Goal: Task Accomplishment & Management: Use online tool/utility

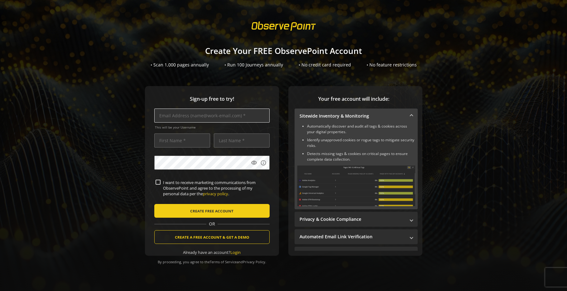
click at [216, 117] on input "text" at bounding box center [211, 116] width 115 height 14
click at [216, 115] on input "text" at bounding box center [211, 116] width 115 height 14
type input "[PERSON_NAME][EMAIL_ADDRESS][PERSON_NAME][DOMAIN_NAME]"
click at [199, 138] on input "text" at bounding box center [182, 140] width 56 height 14
type input "[PERSON_NAME]"
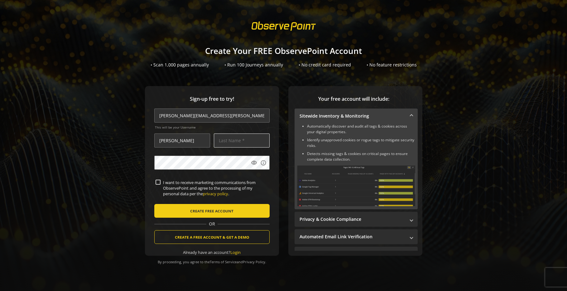
click at [242, 138] on input "text" at bounding box center [242, 140] width 56 height 14
type input "[PERSON_NAME]"
click at [103, 157] on div "Sign-up free to try! [PERSON_NAME][EMAIL_ADDRESS][PERSON_NAME][DOMAIN_NAME] Thi…" at bounding box center [283, 183] width 552 height 195
click at [189, 117] on input "[PERSON_NAME][EMAIL_ADDRESS][PERSON_NAME][DOMAIN_NAME]" at bounding box center [211, 116] width 115 height 14
click at [185, 116] on input "[PERSON_NAME][EMAIL_ADDRESS][PERSON_NAME][DOMAIN_NAME]" at bounding box center [211, 116] width 115 height 14
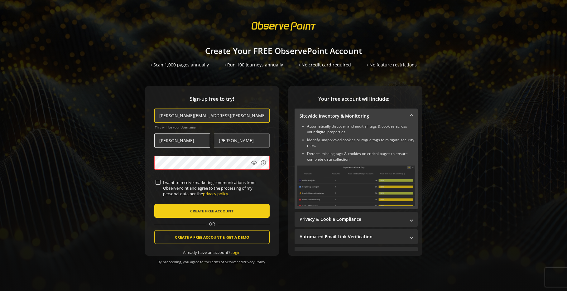
type input "[PERSON_NAME][EMAIL_ADDRESS][PERSON_NAME][DOMAIN_NAME]"
click at [197, 138] on input "[PERSON_NAME]" at bounding box center [182, 140] width 56 height 14
click at [196, 211] on span "CREATE FREE ACCOUNT" at bounding box center [211, 210] width 43 height 11
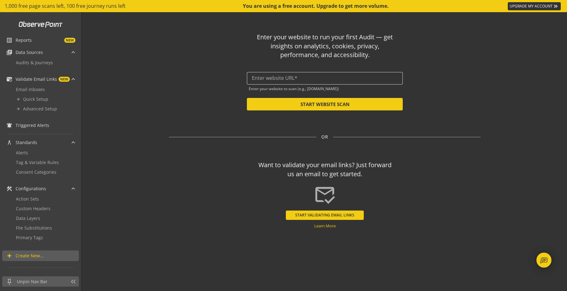
click at [317, 79] on input "text" at bounding box center [325, 78] width 146 height 6
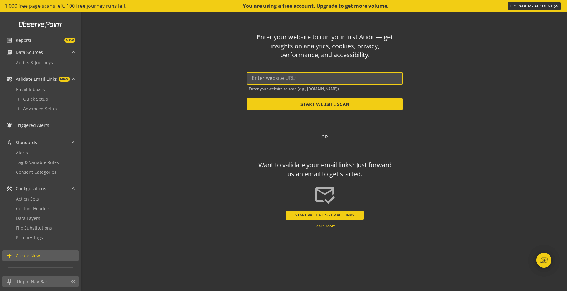
paste input "[URL][DOMAIN_NAME]"
type input "[URL][DOMAIN_NAME]"
click at [30, 61] on span "Audits & Journeys" at bounding box center [34, 63] width 37 height 6
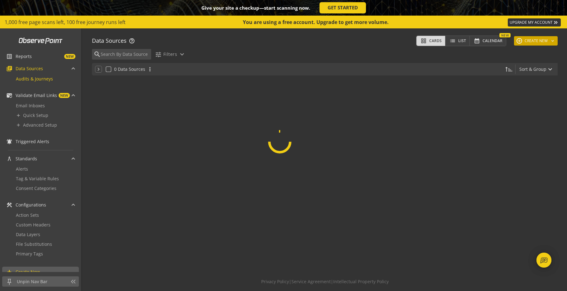
click at [537, 41] on button "add CREATE NEW keyboard_arrow_down" at bounding box center [536, 40] width 44 height 9
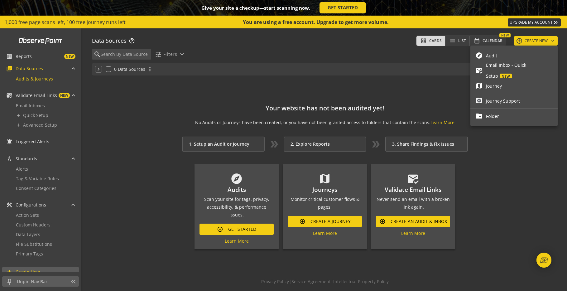
click at [500, 57] on span "Audit" at bounding box center [519, 55] width 67 height 11
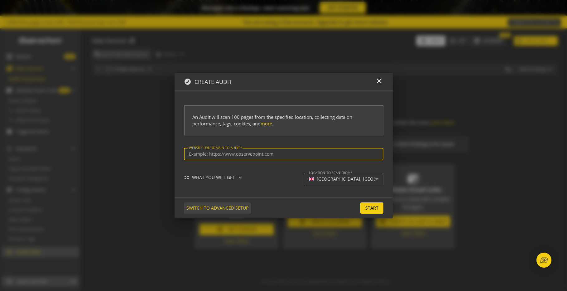
click at [218, 208] on span "SWITCH TO ADVANCED SETUP" at bounding box center [218, 207] width 62 height 11
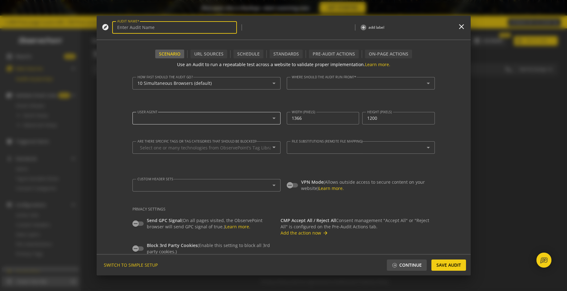
type input "Simple Audit - [DATE] 11:27am"
type textarea "[PERSON_NAME][EMAIL_ADDRESS][PERSON_NAME][DOMAIN_NAME]"
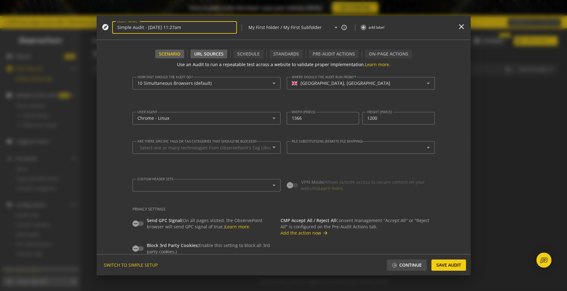
click at [223, 56] on div "URL Sources" at bounding box center [208, 54] width 29 height 6
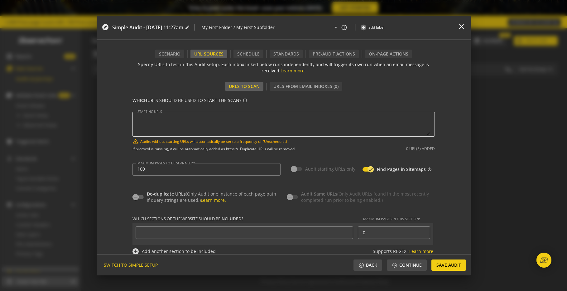
click at [205, 122] on textarea "STARTING URLS" at bounding box center [284, 124] width 293 height 22
paste textarea "[URL][DOMAIN_NAME]"
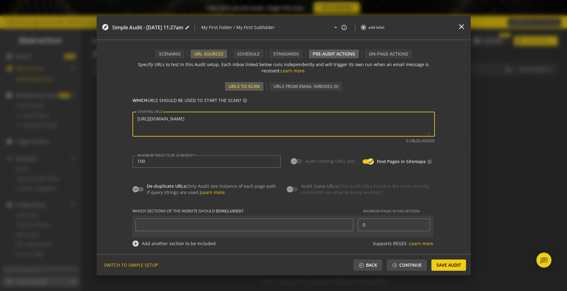
type textarea "[URL][DOMAIN_NAME]"
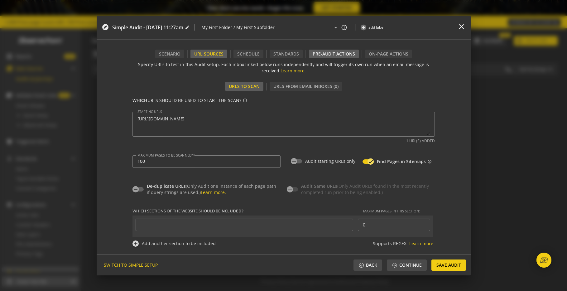
click at [325, 54] on div "Pre-audit Actions" at bounding box center [334, 54] width 42 height 6
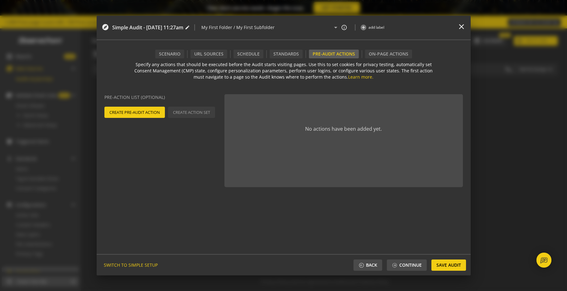
click at [179, 111] on div "Create Pre-Audit Action Create Action Set" at bounding box center [164, 112] width 122 height 11
click at [145, 112] on span "Create Pre-Audit Action" at bounding box center [134, 112] width 51 height 11
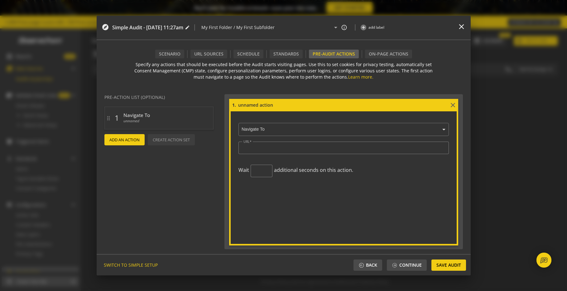
click at [293, 129] on input "text" at bounding box center [345, 130] width 207 height 6
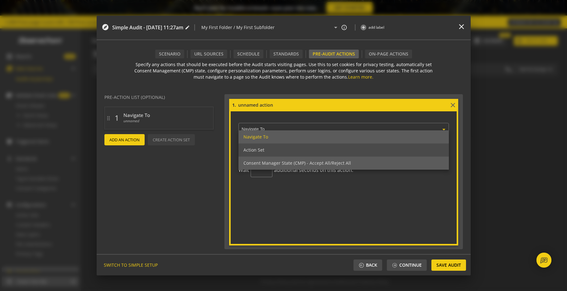
click at [287, 159] on div "Consent Manager State (CMP) - Accept All/Reject All" at bounding box center [344, 163] width 211 height 13
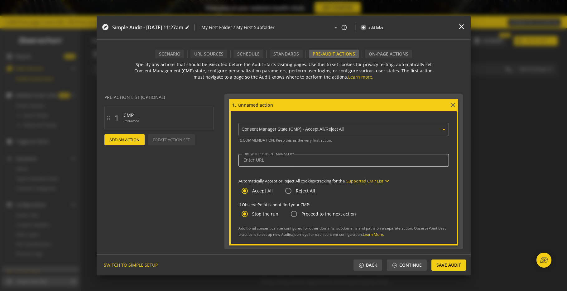
click at [287, 159] on input "URL WITH CONSENT MANAGER" at bounding box center [344, 159] width 201 height 5
paste input "[URL][DOMAIN_NAME]"
type input "[URL][DOMAIN_NAME]"
click at [177, 51] on div "Scenario" at bounding box center [170, 54] width 22 height 6
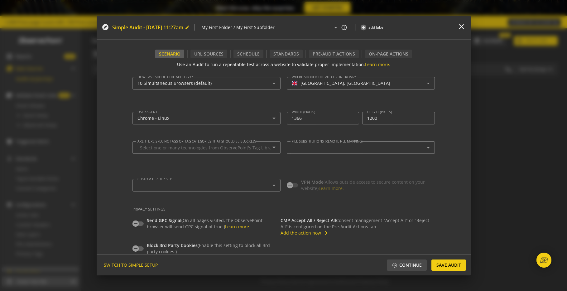
click at [183, 29] on span "Simple Audit - [DATE] 11:27am" at bounding box center [147, 27] width 71 height 7
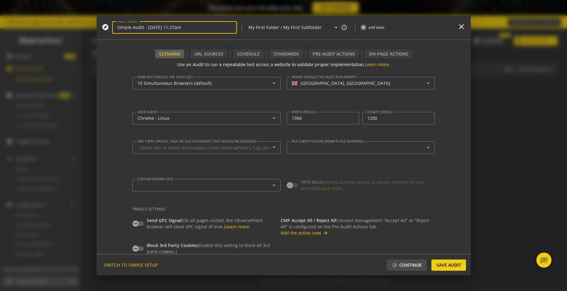
click at [208, 29] on input "Simple Audit - [DATE] 11:27am" at bounding box center [174, 27] width 115 height 5
type input "[URL][DOMAIN_NAME] - Cookies Accepted"
click at [215, 60] on form "Use an Audit to run a repeatable test across a website to validate proper imple…" at bounding box center [284, 156] width 303 height 196
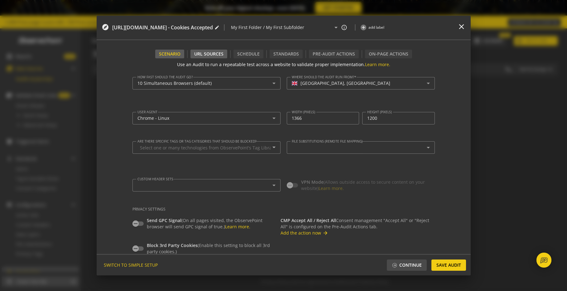
click at [218, 53] on div "URL Sources" at bounding box center [208, 54] width 29 height 6
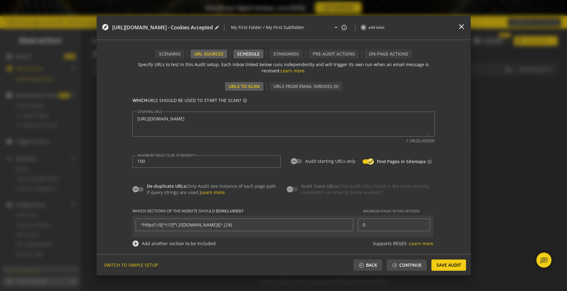
click at [250, 53] on div "Schedule" at bounding box center [248, 54] width 22 height 6
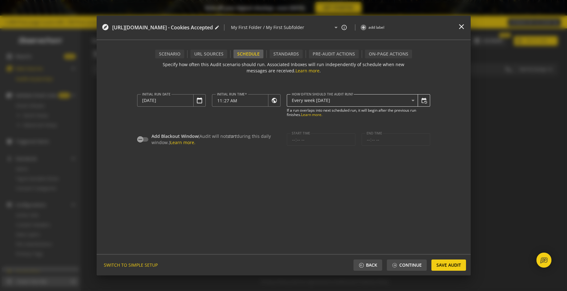
click at [343, 105] on div "Every week [DATE]" at bounding box center [355, 100] width 126 height 12
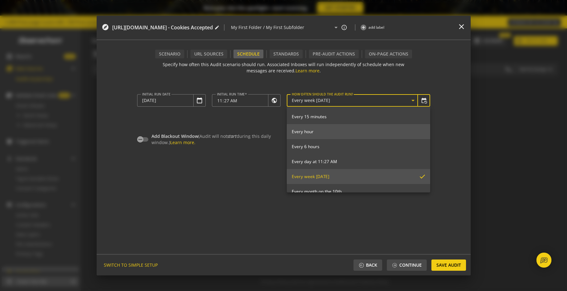
scroll to position [70, 0]
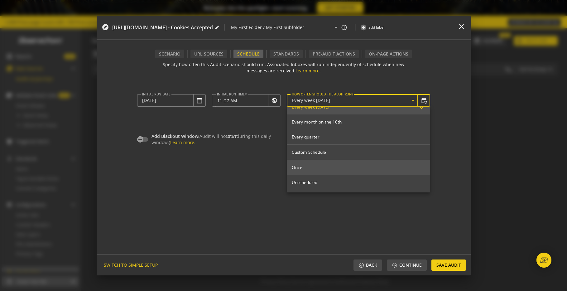
click at [325, 163] on mat-option "Once" at bounding box center [358, 167] width 143 height 15
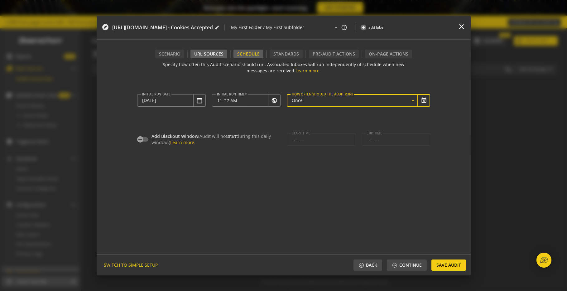
click at [214, 54] on div "URL Sources" at bounding box center [208, 54] width 29 height 6
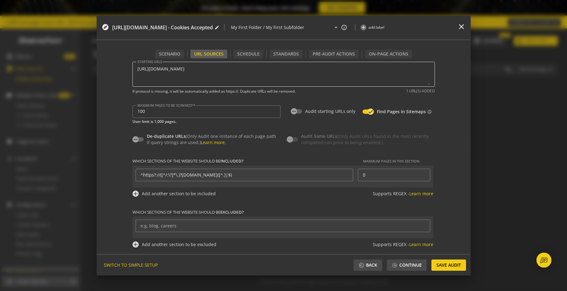
scroll to position [0, 0]
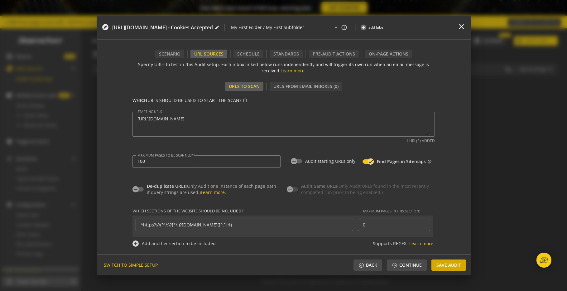
click at [441, 263] on span "Save Audit" at bounding box center [449, 264] width 25 height 11
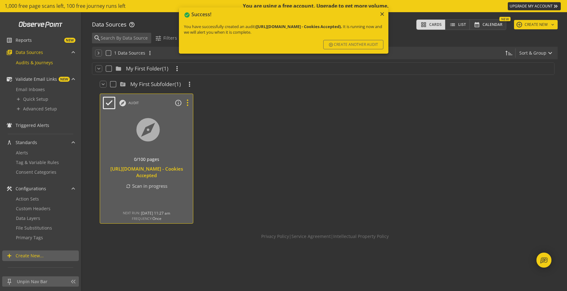
click at [189, 103] on icon at bounding box center [187, 103] width 11 height 8
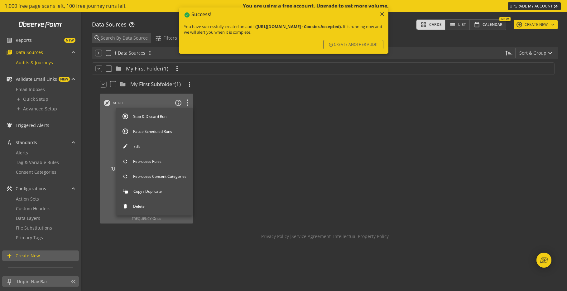
click at [147, 192] on button "Copy / Duplicate" at bounding box center [154, 191] width 77 height 13
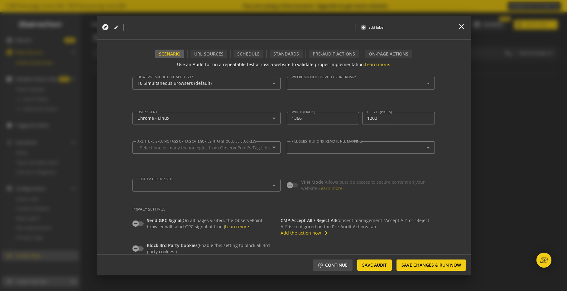
type textarea "[PERSON_NAME][EMAIL_ADDRESS][PERSON_NAME][DOMAIN_NAME]"
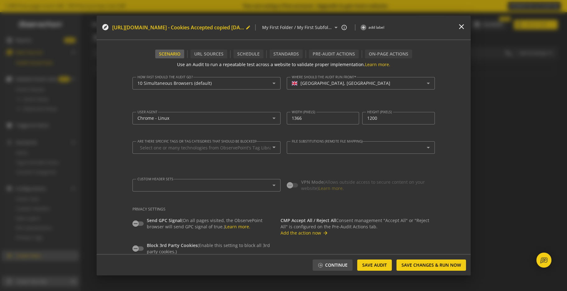
click at [248, 24] on span "[URL][DOMAIN_NAME] - Cookies Accepted copied [DATE] 11:27am edit" at bounding box center [181, 27] width 138 height 7
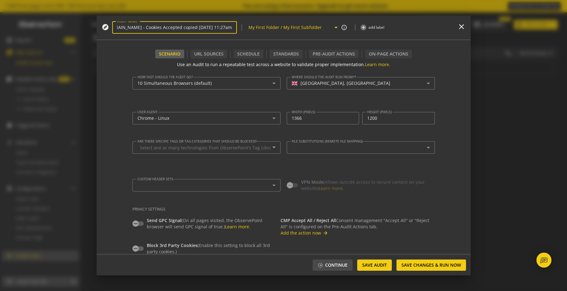
drag, startPoint x: 141, startPoint y: 29, endPoint x: 265, endPoint y: 22, distance: 124.0
click at [265, 22] on div "explore AUDIT NAME [URL][DOMAIN_NAME] - Cookies Accepted copied [DATE] 11:27am …" at bounding box center [276, 27] width 349 height 17
type input "Accepted copied [DATE] 11:27am"
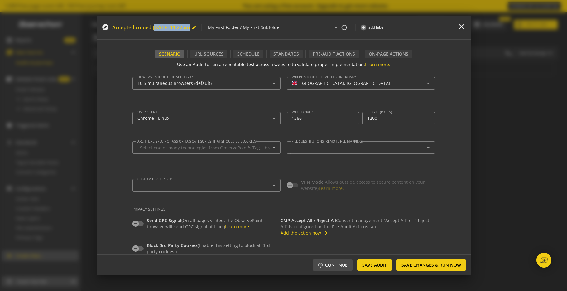
drag, startPoint x: 223, startPoint y: 33, endPoint x: 154, endPoint y: 30, distance: 69.0
click at [196, 28] on mat-icon "edit" at bounding box center [193, 27] width 5 height 5
click at [208, 27] on input "Accepted copied [DATE] 11:27am" at bounding box center [174, 27] width 115 height 5
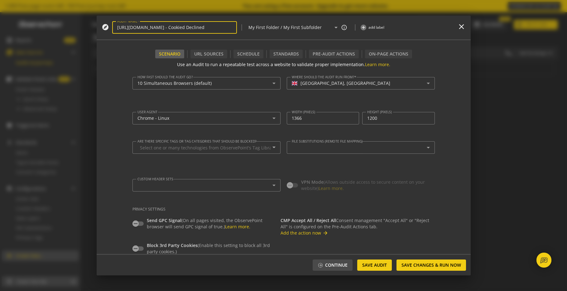
type input "[URL][DOMAIN_NAME] - Cookies Declined"
click at [219, 53] on div "URL Sources" at bounding box center [208, 54] width 29 height 6
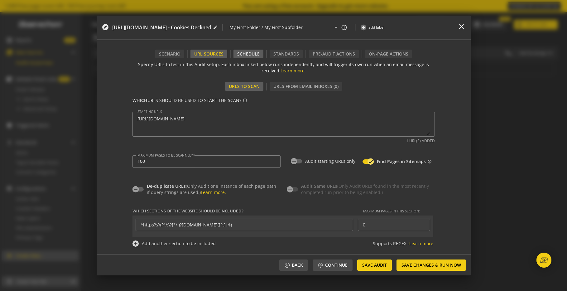
click at [247, 57] on div "Schedule" at bounding box center [248, 54] width 22 height 6
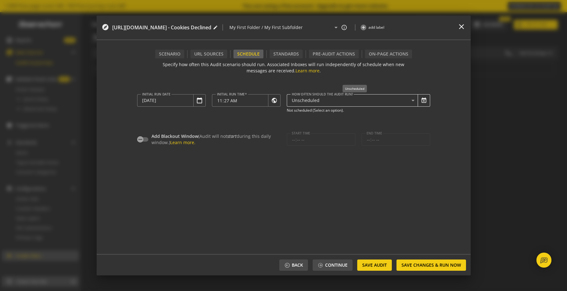
click at [316, 105] on div "Unscheduled" at bounding box center [355, 100] width 126 height 12
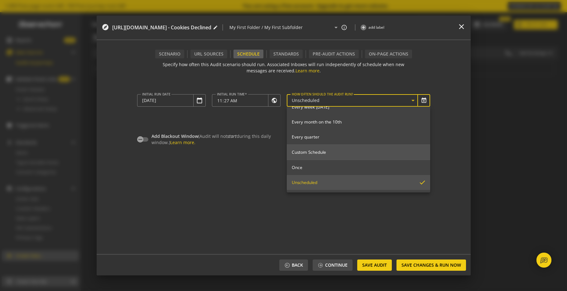
scroll to position [67, 0]
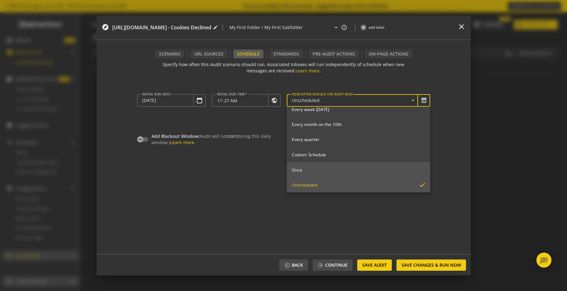
click at [312, 169] on span "Once" at bounding box center [358, 170] width 133 height 6
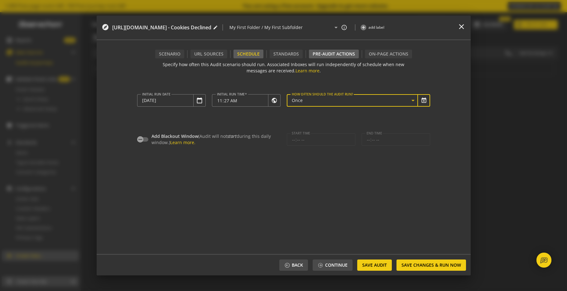
click at [321, 58] on div "Pre-audit Actions" at bounding box center [334, 54] width 50 height 9
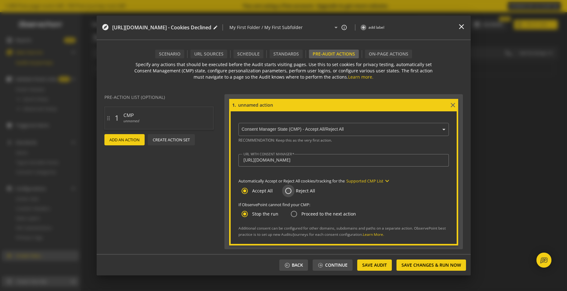
click at [286, 191] on input "Reject All" at bounding box center [288, 191] width 12 height 12
radio input "true"
click at [416, 262] on span "Save Changes & Run Now" at bounding box center [432, 264] width 60 height 11
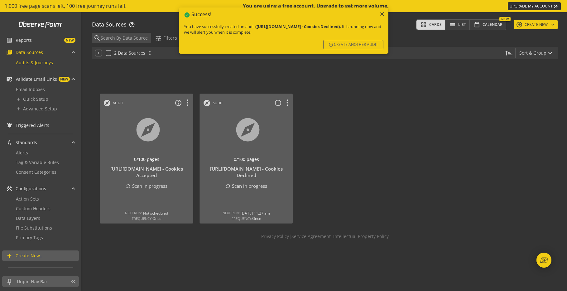
click at [383, 13] on mat-icon "close" at bounding box center [382, 14] width 6 height 6
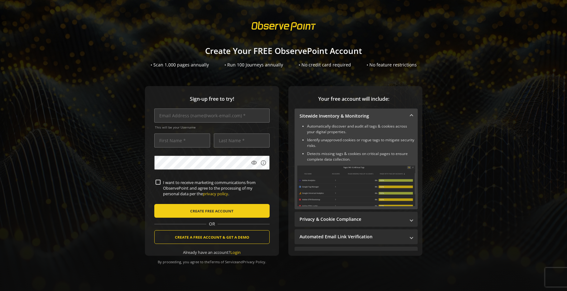
click at [308, 24] on span at bounding box center [283, 26] width 75 height 18
